Goal: Transaction & Acquisition: Purchase product/service

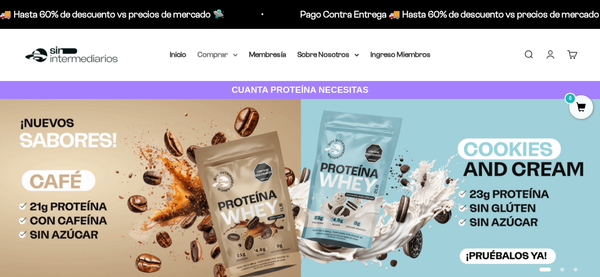
click at [230, 58] on summary "Comprar" at bounding box center [218, 54] width 40 height 12
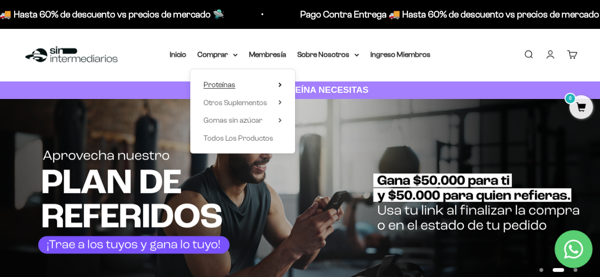
click at [241, 82] on summary "Proteínas" at bounding box center [242, 85] width 78 height 12
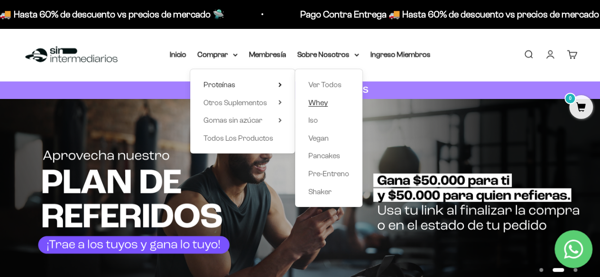
click at [317, 99] on span "Whey" at bounding box center [317, 103] width 19 height 8
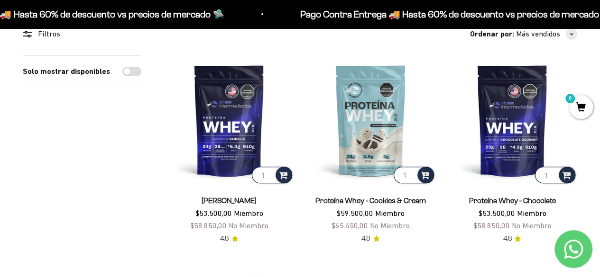
scroll to position [47, 0]
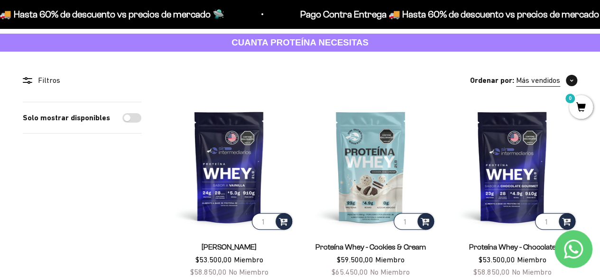
click at [536, 78] on span "Más vendidos" at bounding box center [538, 80] width 44 height 12
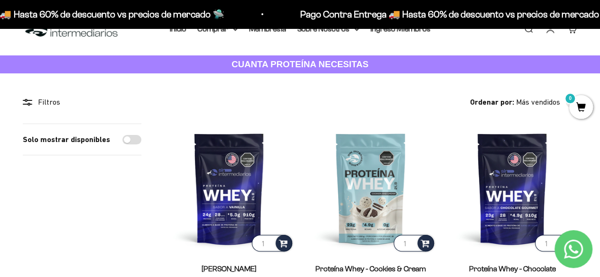
scroll to position [0, 0]
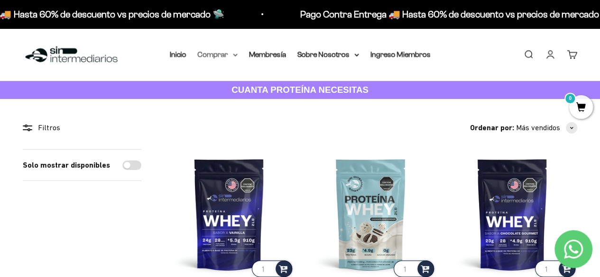
click at [231, 56] on summary "Comprar" at bounding box center [218, 54] width 40 height 12
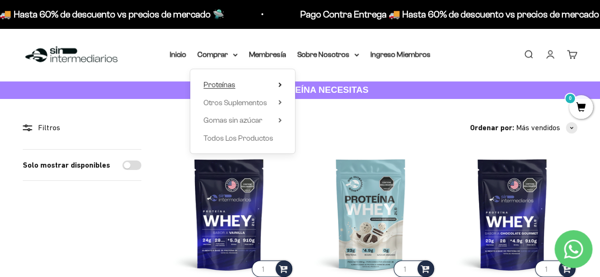
click at [261, 84] on summary "Proteínas" at bounding box center [242, 85] width 78 height 12
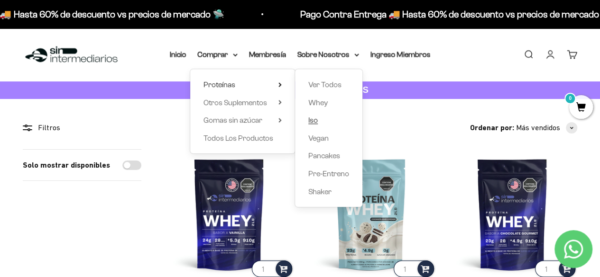
click at [313, 120] on span "Iso" at bounding box center [312, 120] width 9 height 8
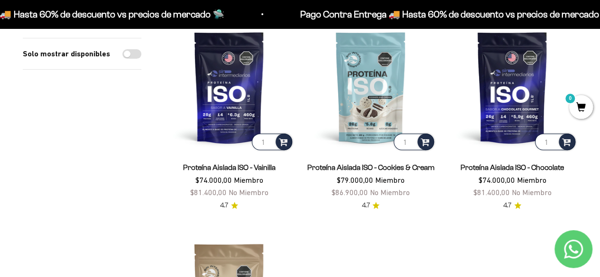
scroll to position [142, 0]
